Goal: Navigation & Orientation: Find specific page/section

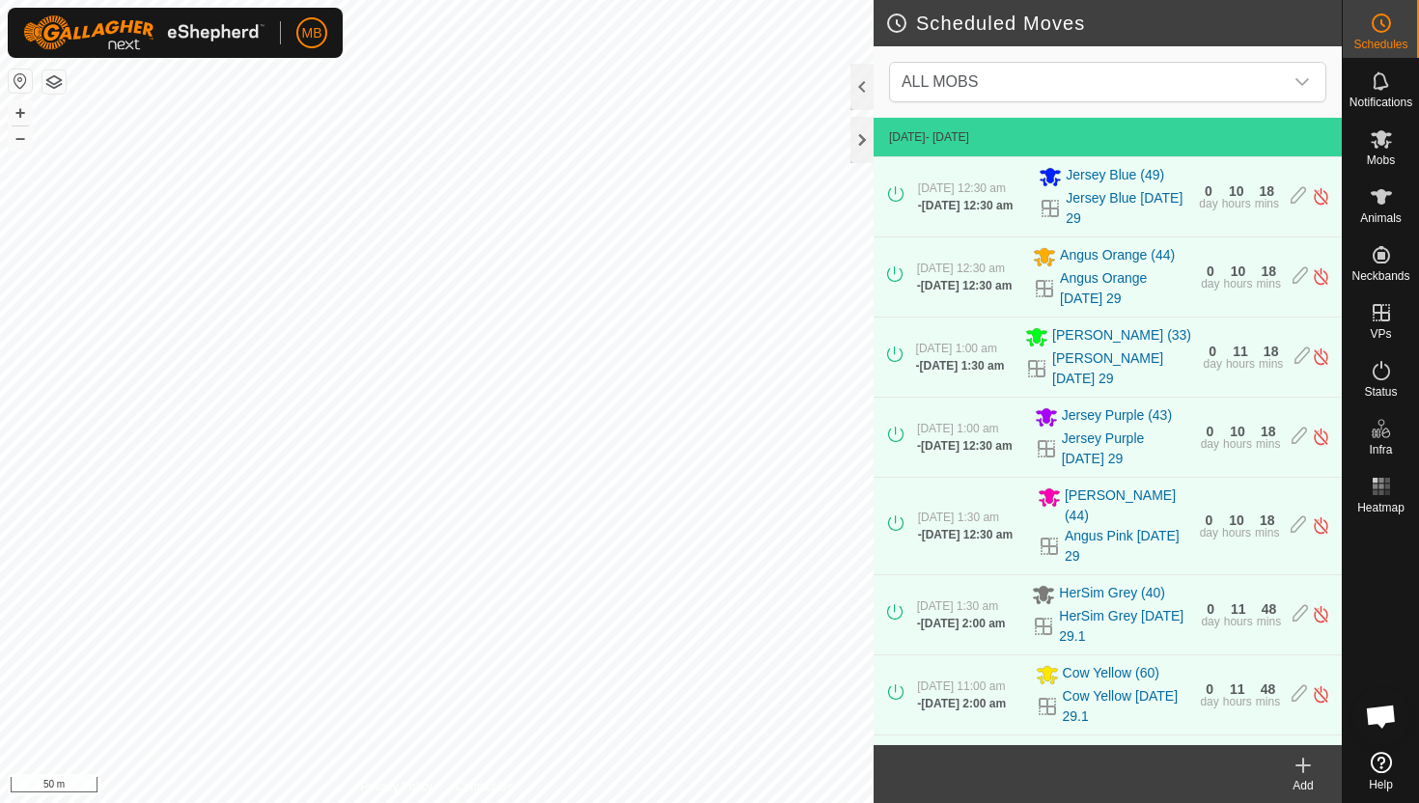
scroll to position [1009, 0]
click at [1386, 374] on icon at bounding box center [1381, 370] width 23 height 23
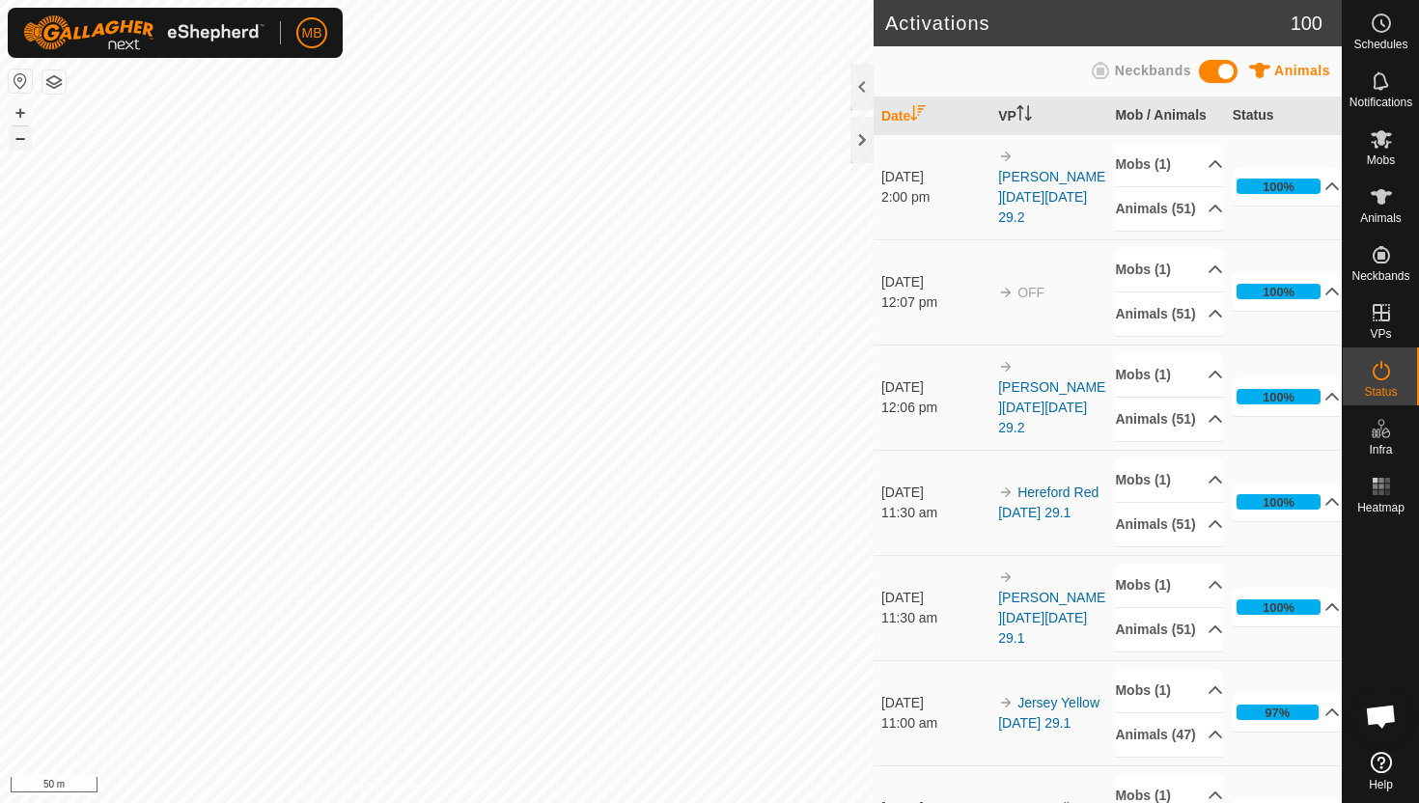
click at [18, 143] on button "–" at bounding box center [20, 137] width 23 height 23
click at [1391, 36] on es-schedule-vp-svg-icon at bounding box center [1381, 23] width 35 height 31
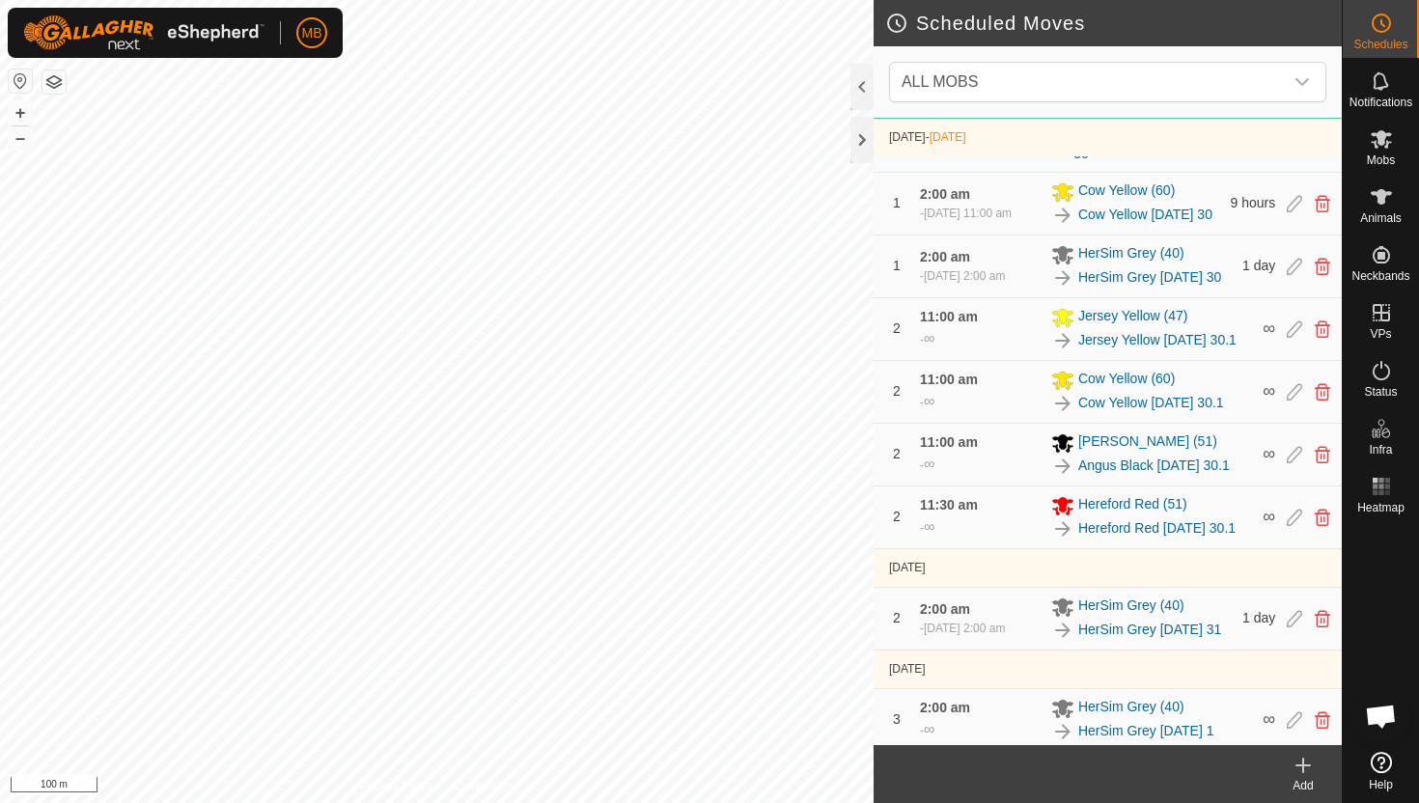
scroll to position [1391, 0]
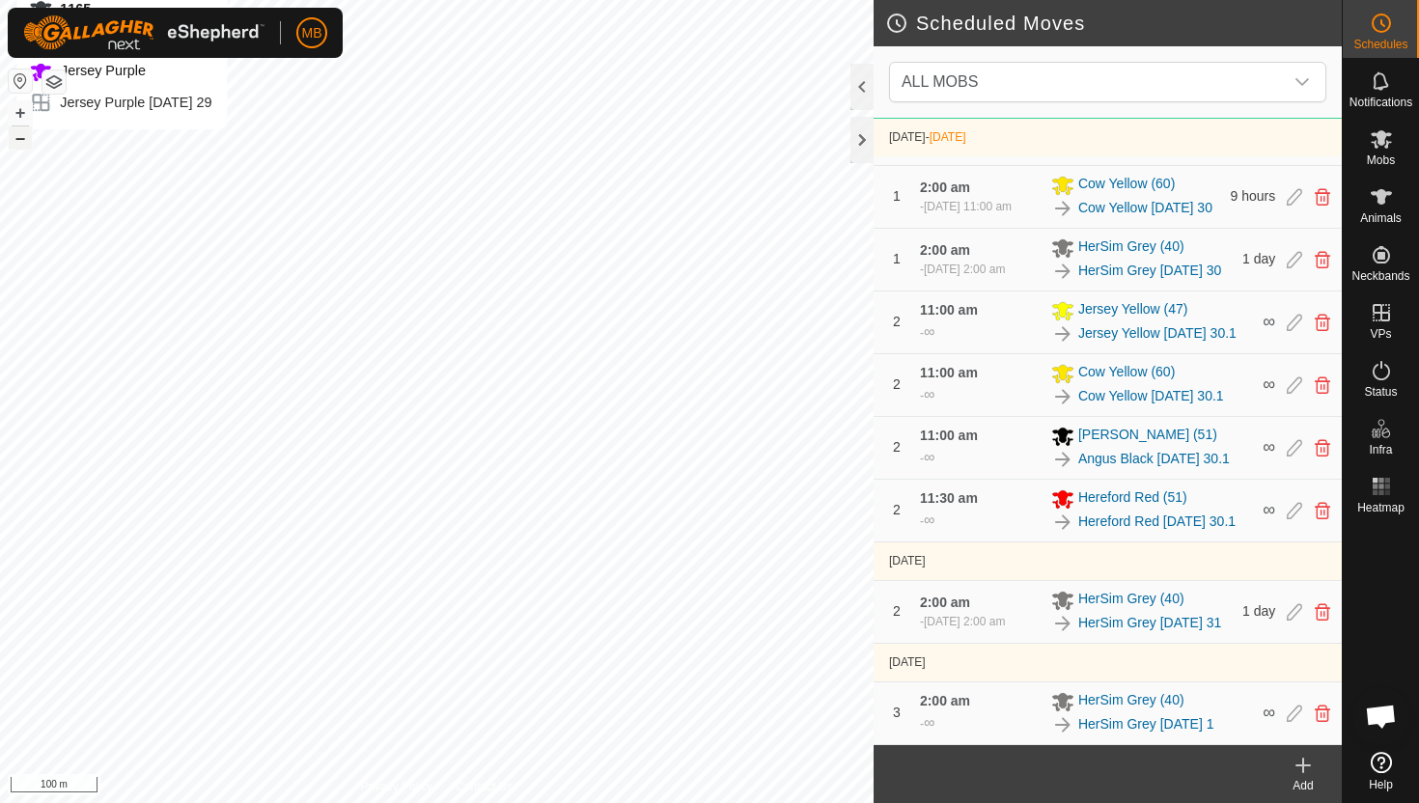
click at [22, 149] on button "–" at bounding box center [20, 137] width 23 height 23
